Goal: Information Seeking & Learning: Find contact information

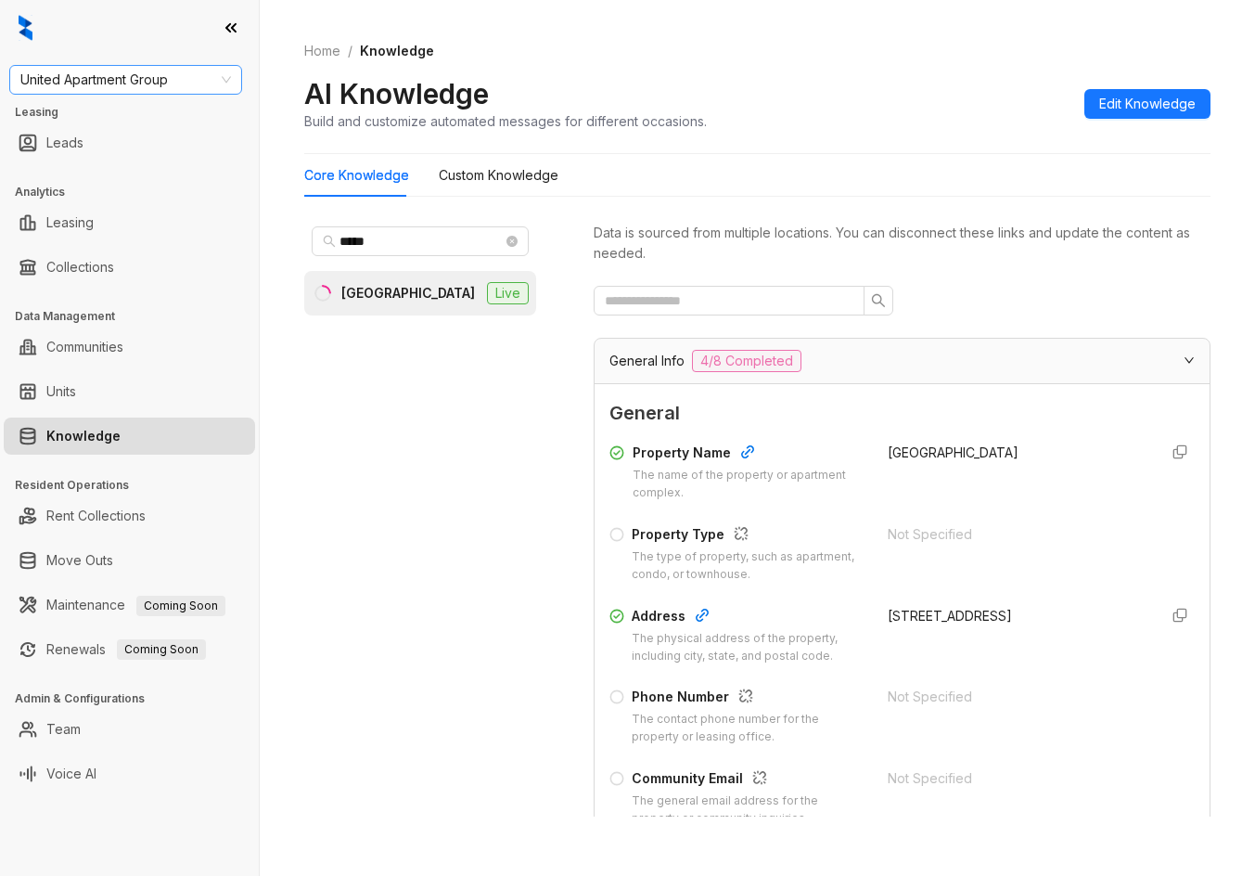
scroll to position [278, 0]
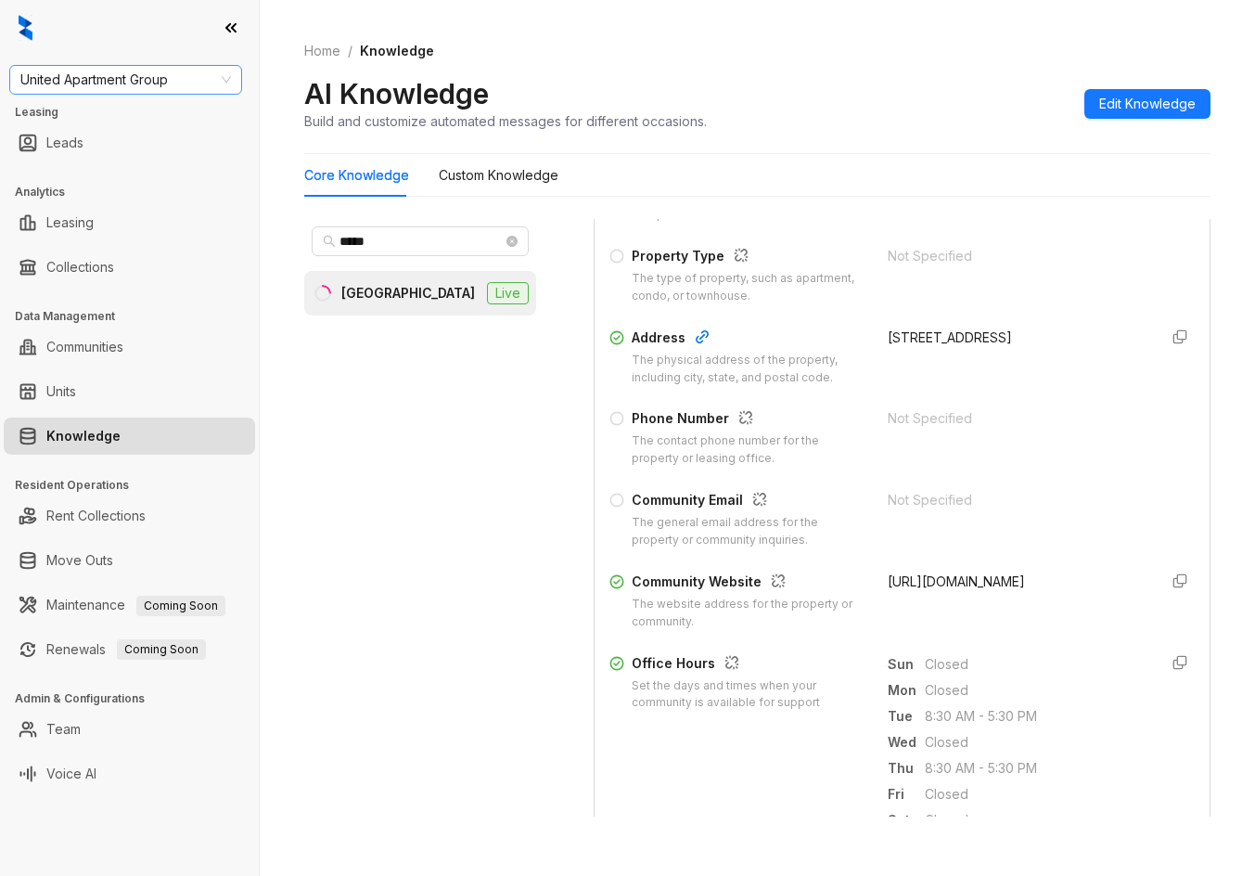
click at [96, 77] on span "United Apartment Group" at bounding box center [125, 80] width 211 height 28
type input "****"
click at [89, 122] on div "Case and Associates" at bounding box center [125, 117] width 203 height 20
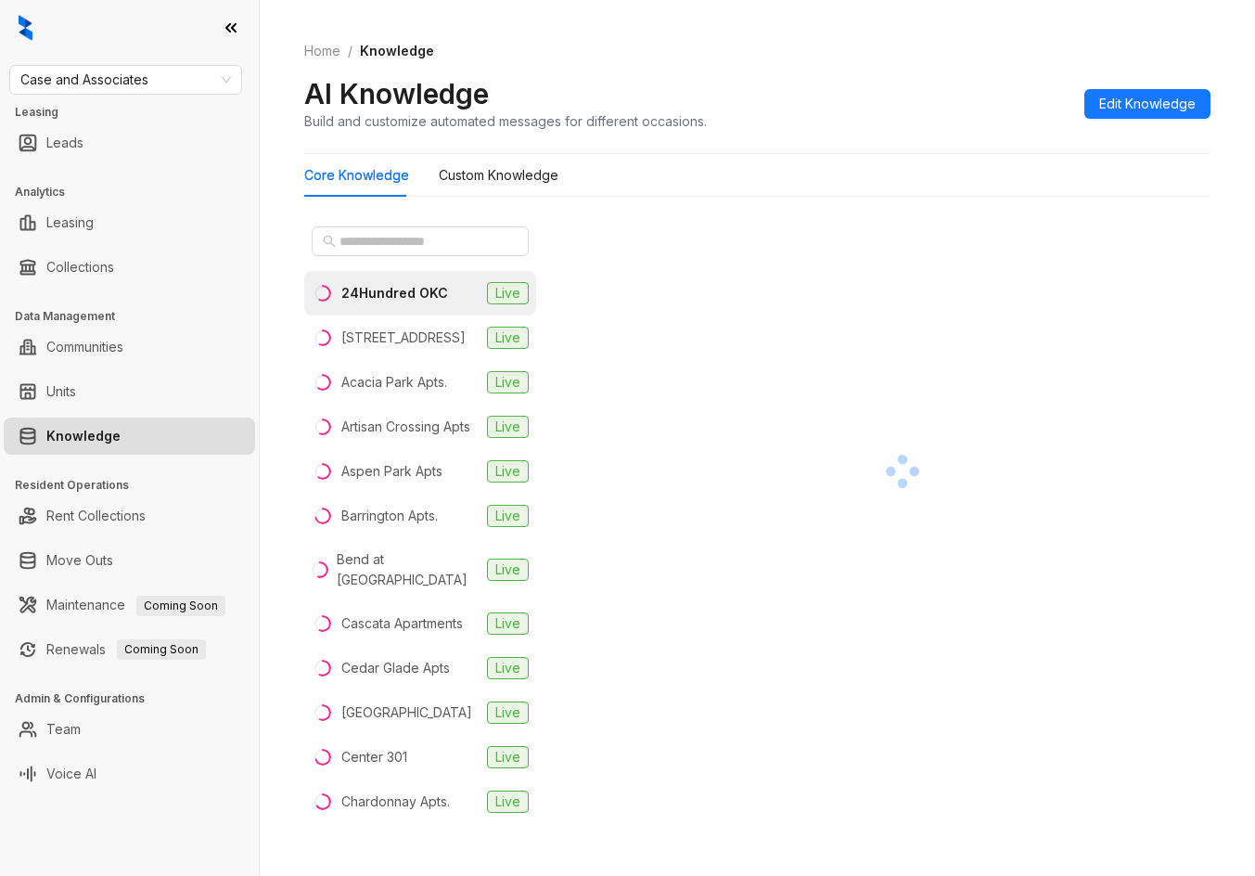
click at [456, 257] on div at bounding box center [420, 241] width 232 height 45
click at [464, 233] on input "text" at bounding box center [421, 241] width 163 height 20
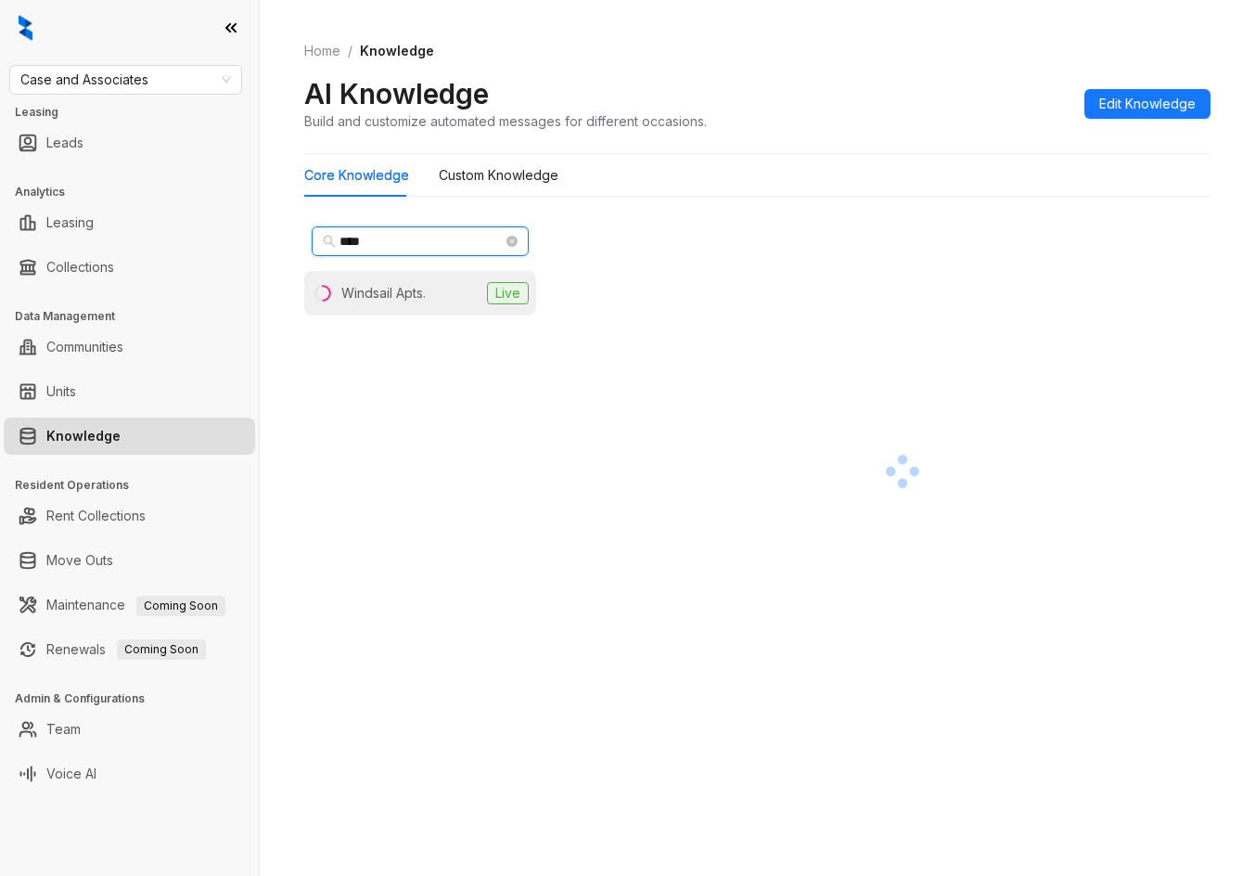
type input "****"
click at [460, 298] on li "Windsail Apts. Live" at bounding box center [420, 293] width 232 height 45
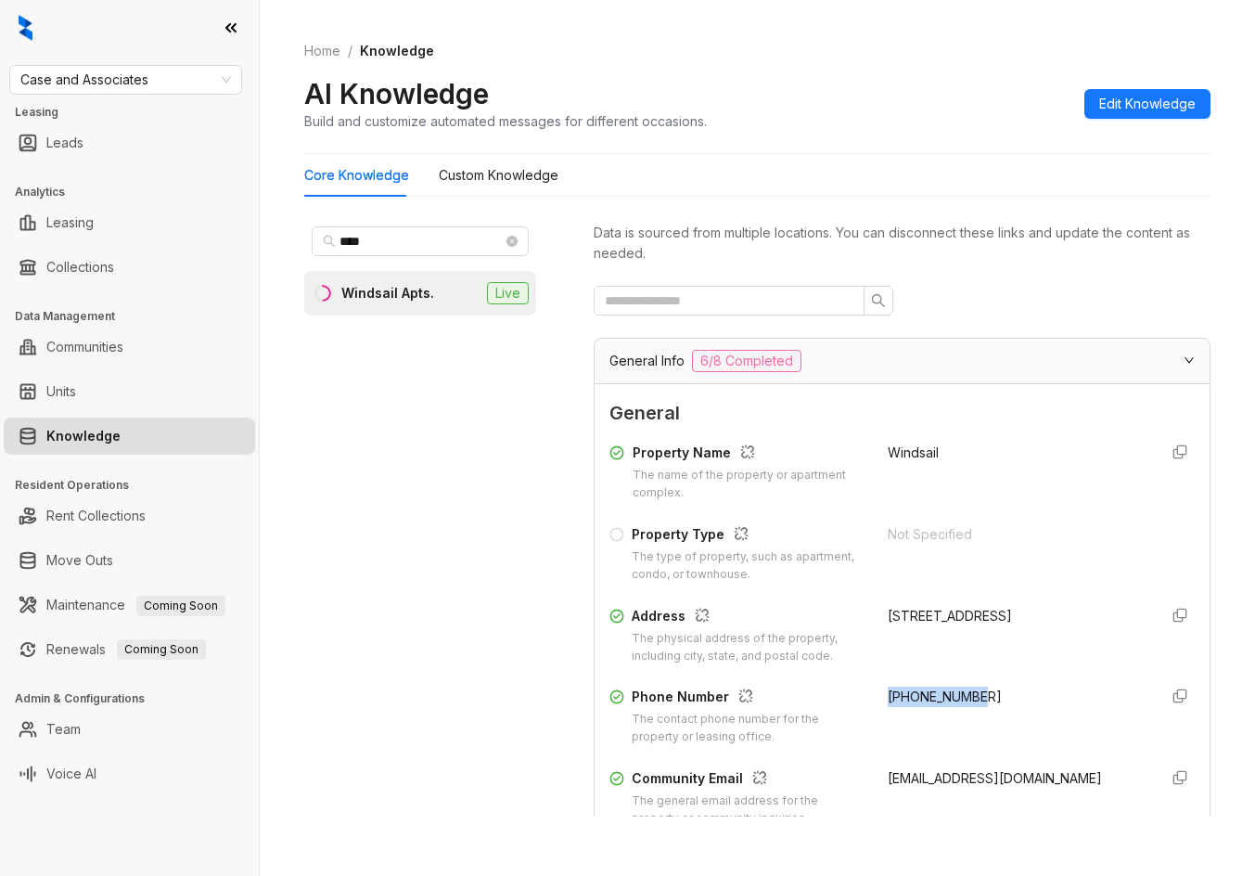
drag, startPoint x: 863, startPoint y: 699, endPoint x: 993, endPoint y: 698, distance: 129.9
click at [993, 698] on div "Phone Number The contact phone number for the property or leasing office. [PHON…" at bounding box center [901, 715] width 585 height 59
copy span "[PHONE_NUMBER]"
